Goal: Navigation & Orientation: Find specific page/section

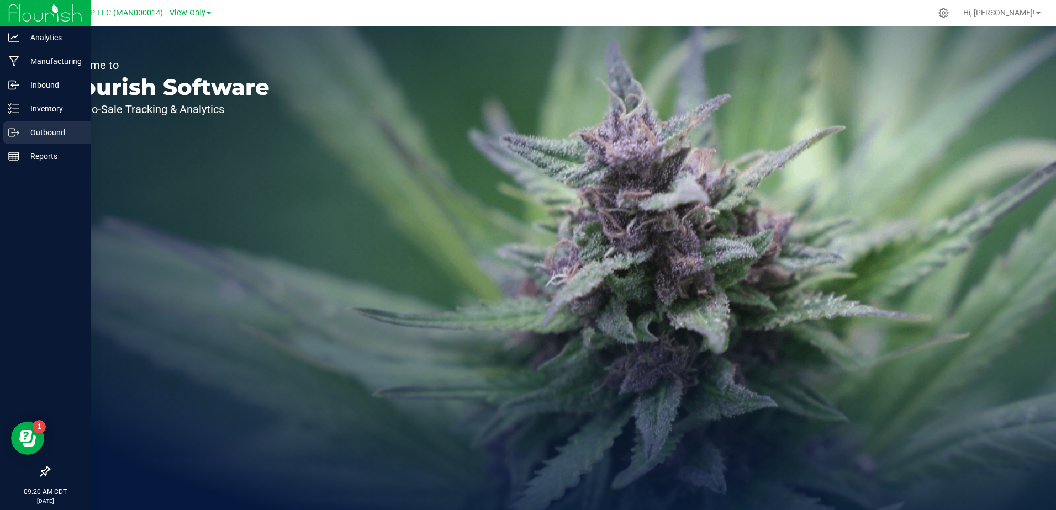
click at [35, 131] on p "Outbound" at bounding box center [52, 132] width 66 height 13
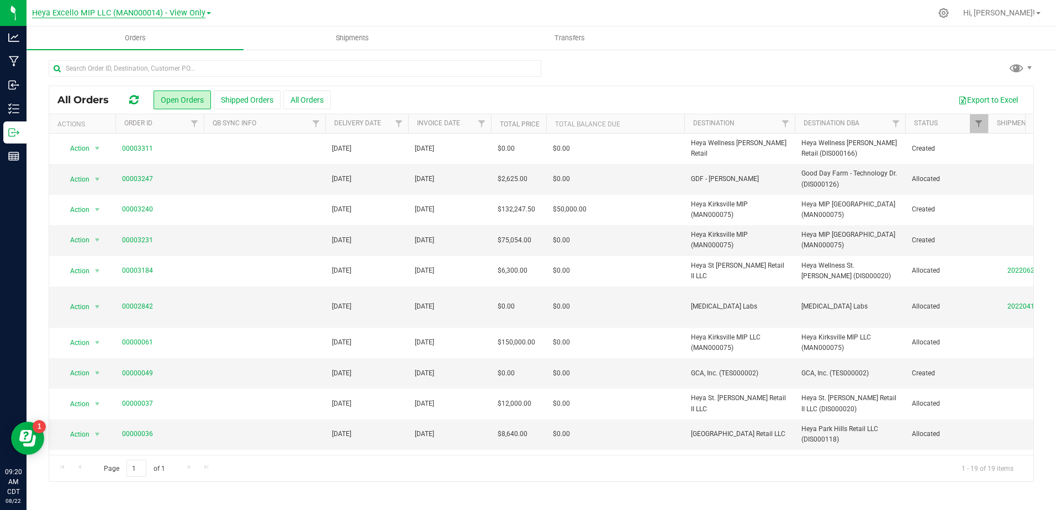
click at [203, 14] on span "Heya Excello MIP LLC (MAN000014) - View Only" at bounding box center [118, 13] width 173 height 10
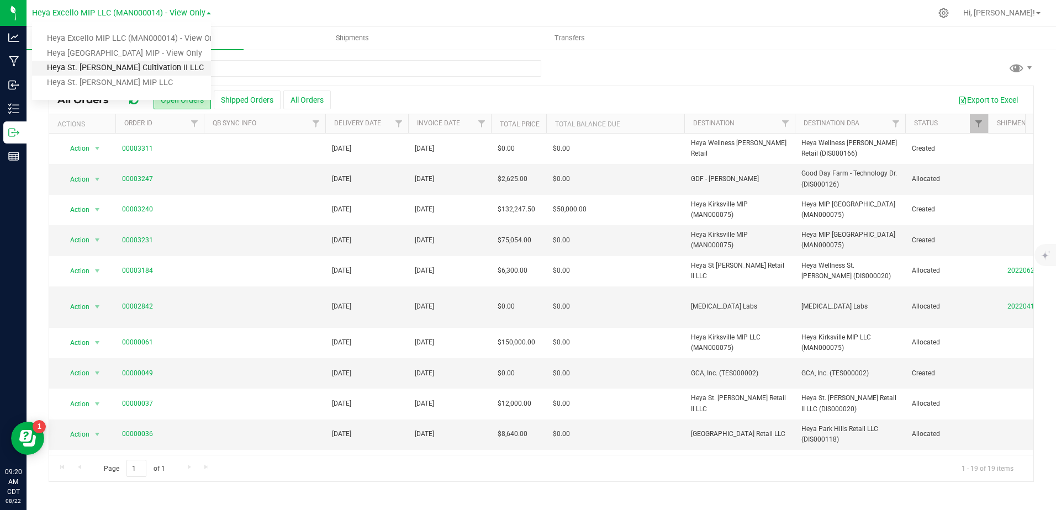
click at [173, 67] on link "Heya St. [PERSON_NAME] Cultivation II LLC" at bounding box center [121, 68] width 179 height 15
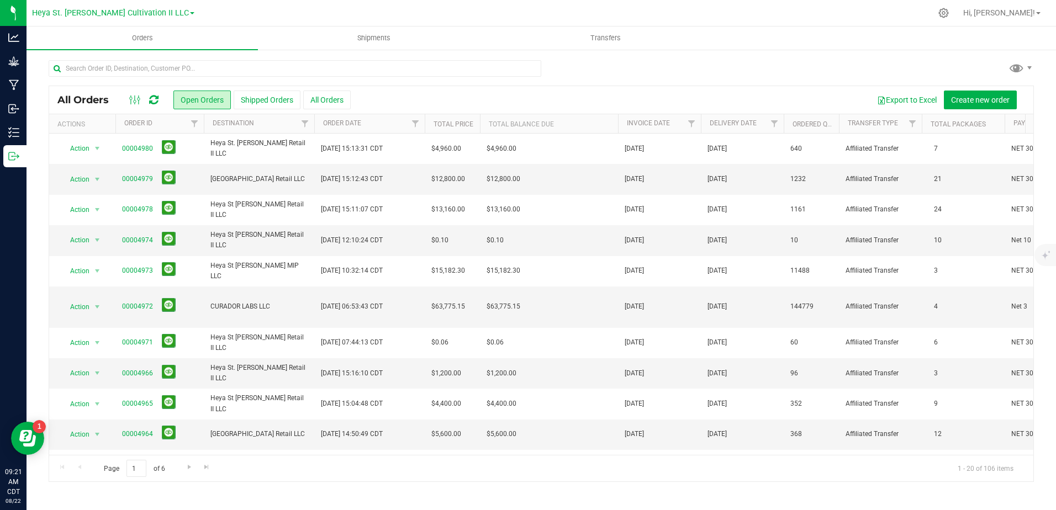
click at [167, 10] on link "Heya St. [PERSON_NAME] Cultivation II LLC" at bounding box center [113, 12] width 162 height 10
click at [143, 85] on link "Heya St. [PERSON_NAME] MIP LLC" at bounding box center [113, 83] width 162 height 15
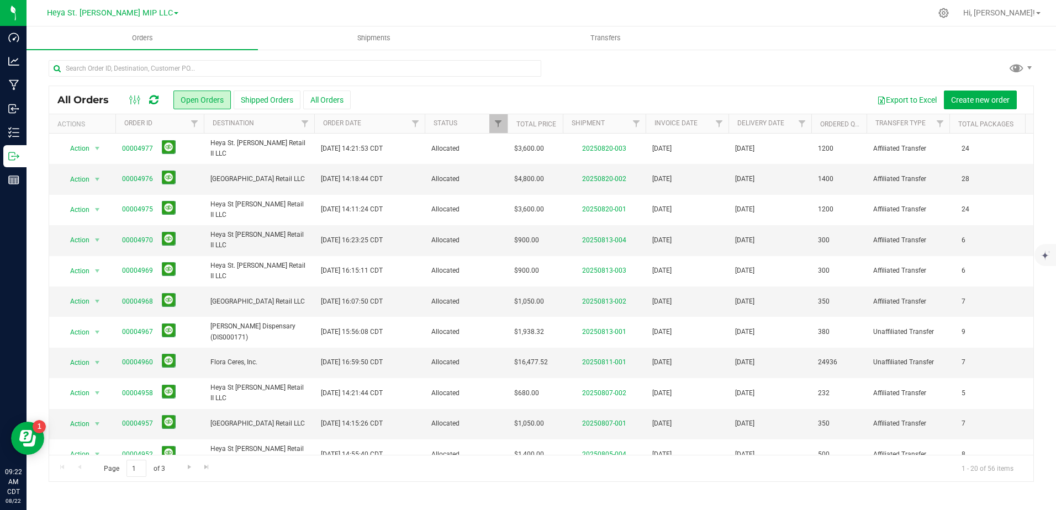
click at [174, 13] on span at bounding box center [176, 13] width 4 height 2
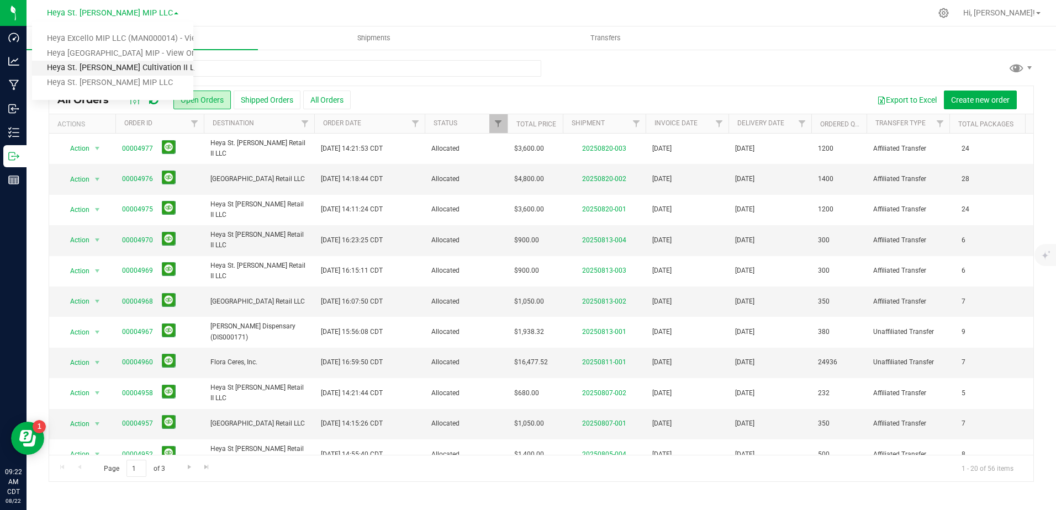
click at [144, 67] on link "Heya St. [PERSON_NAME] Cultivation II LLC" at bounding box center [112, 68] width 161 height 15
